Goal: Information Seeking & Learning: Learn about a topic

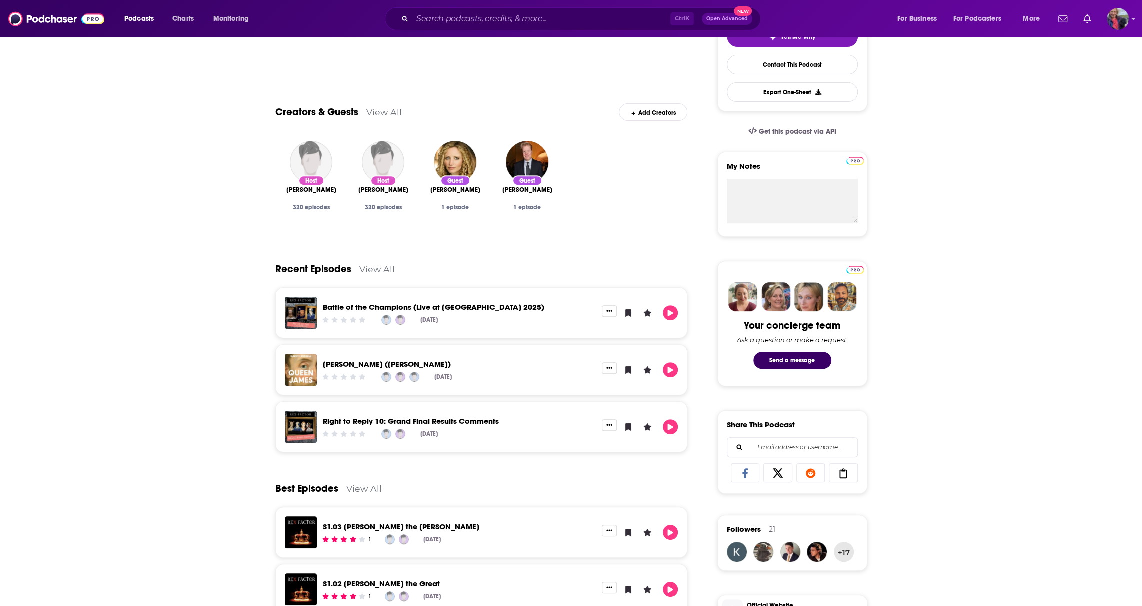
scroll to position [100, 0]
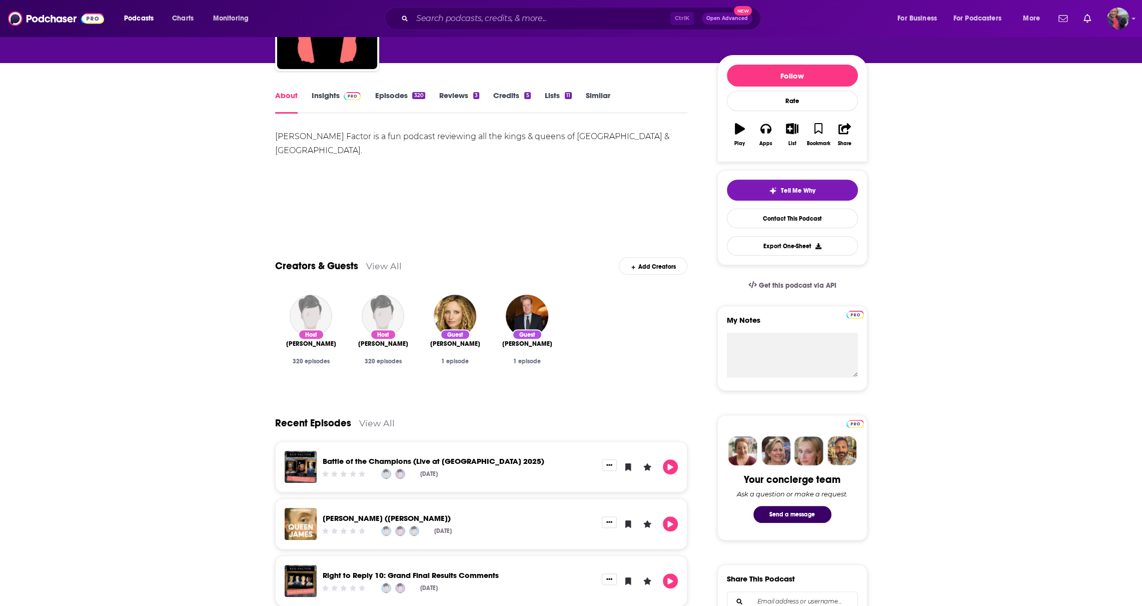
click at [333, 95] on link "Insights" at bounding box center [337, 102] width 50 height 23
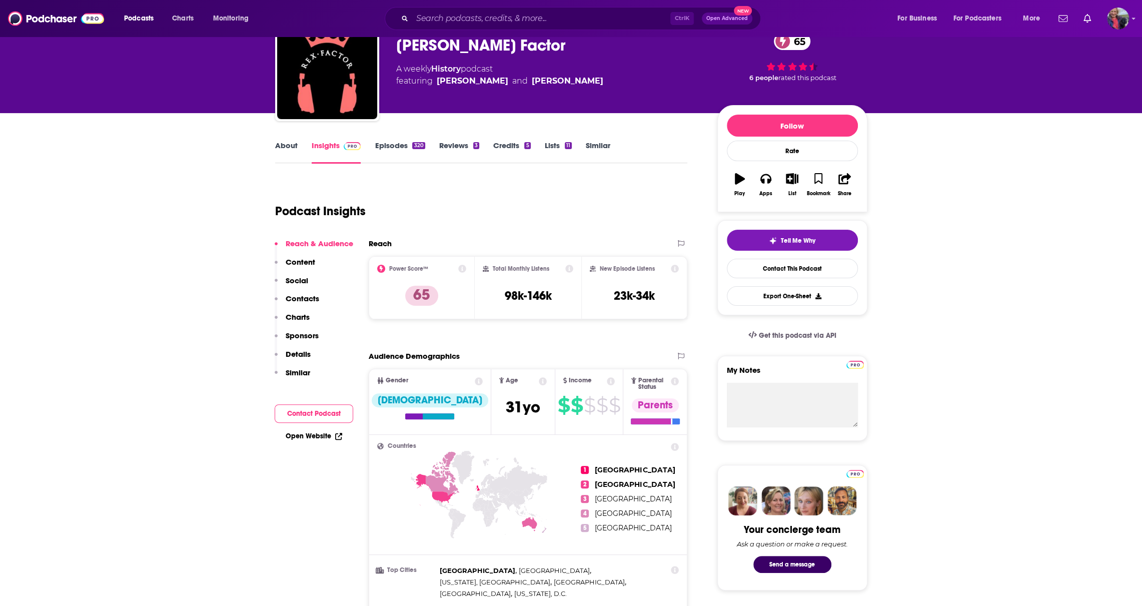
scroll to position [100, 0]
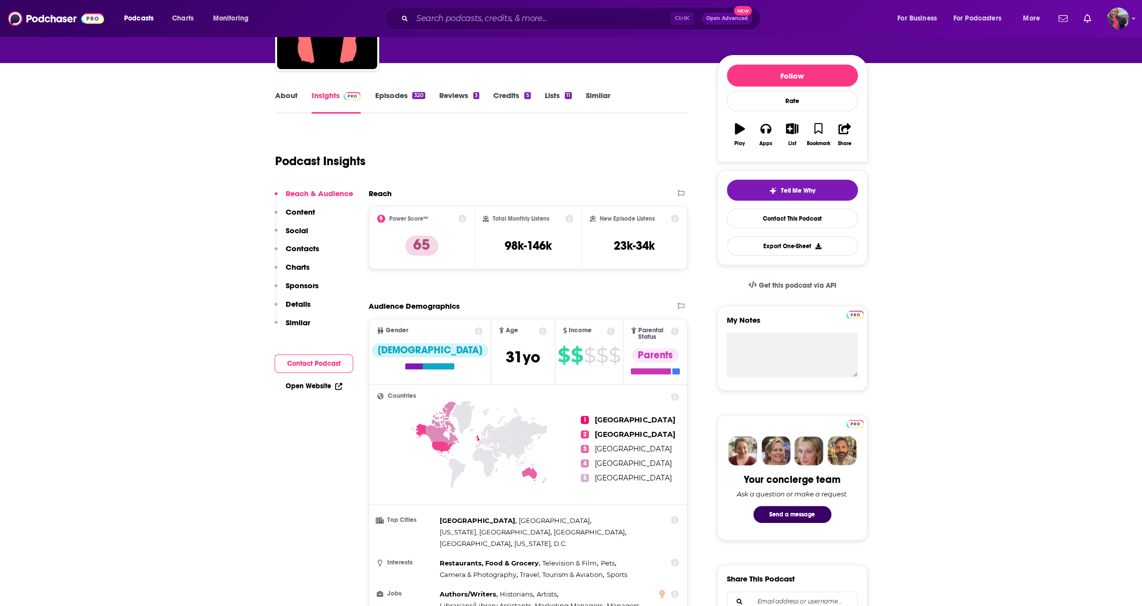
click at [459, 220] on icon at bounding box center [462, 219] width 8 height 8
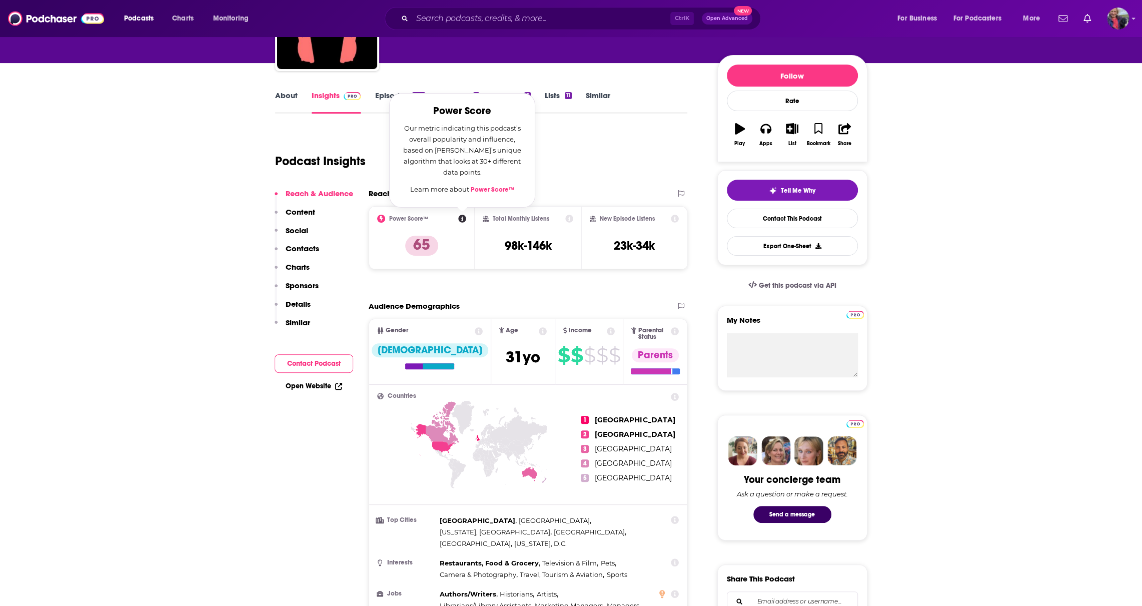
click at [461, 221] on icon at bounding box center [462, 219] width 8 height 8
click at [423, 251] on p "65" at bounding box center [421, 246] width 33 height 20
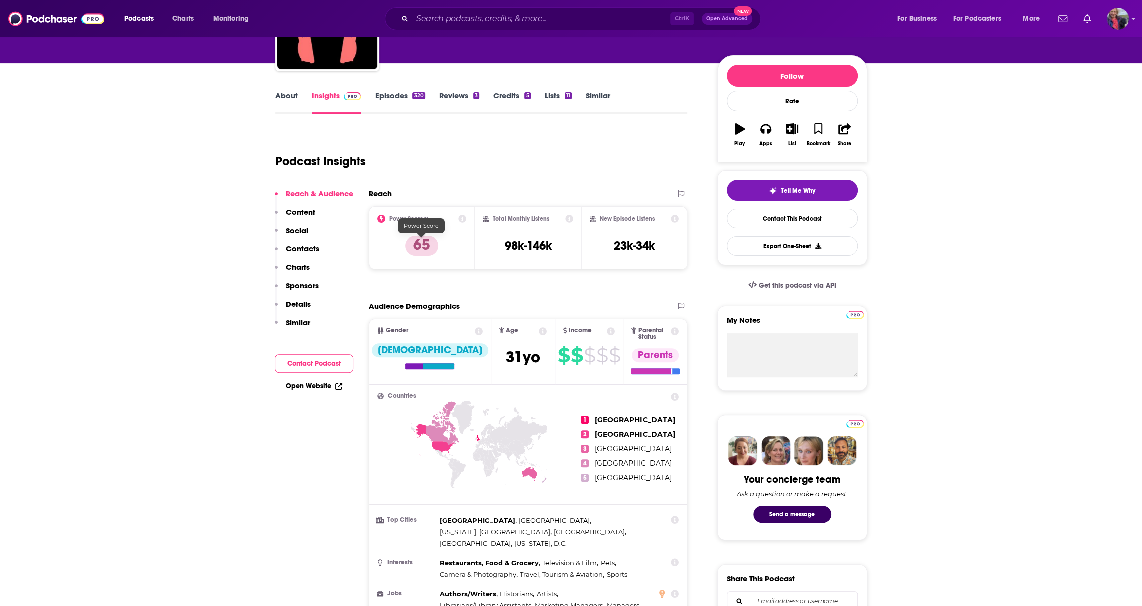
click at [422, 238] on p "65" at bounding box center [421, 246] width 33 height 20
